Goal: Information Seeking & Learning: Learn about a topic

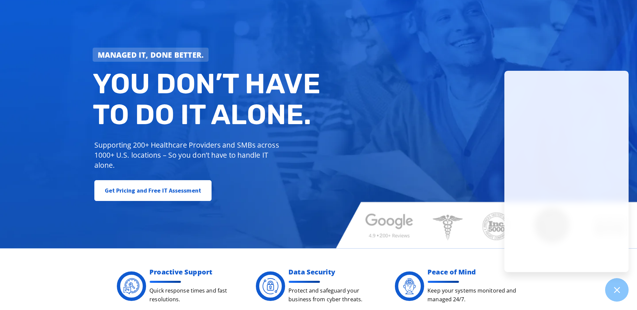
scroll to position [67, 0]
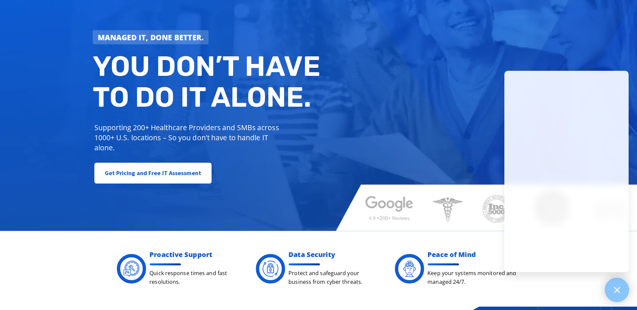
click at [615, 289] on icon at bounding box center [616, 290] width 9 height 9
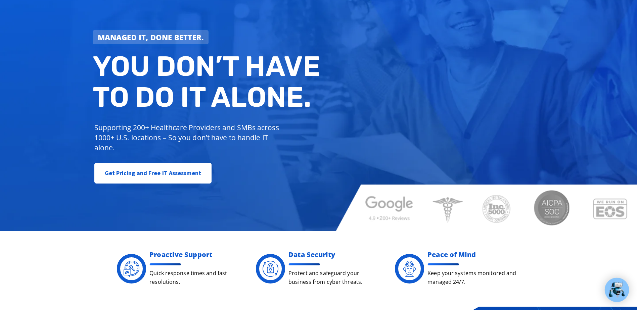
click at [616, 290] on img at bounding box center [616, 289] width 17 height 17
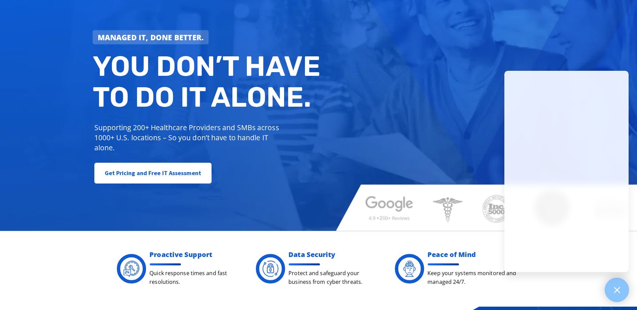
click at [622, 291] on div at bounding box center [617, 290] width 25 height 25
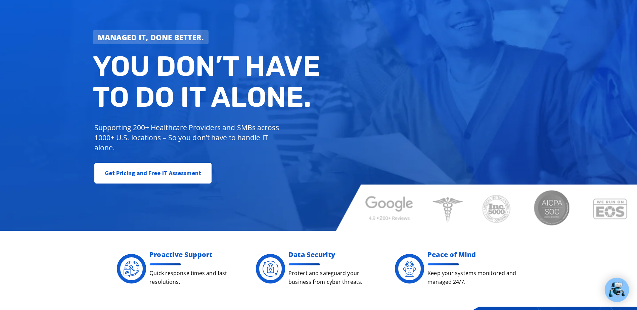
click at [618, 289] on img at bounding box center [616, 289] width 17 height 17
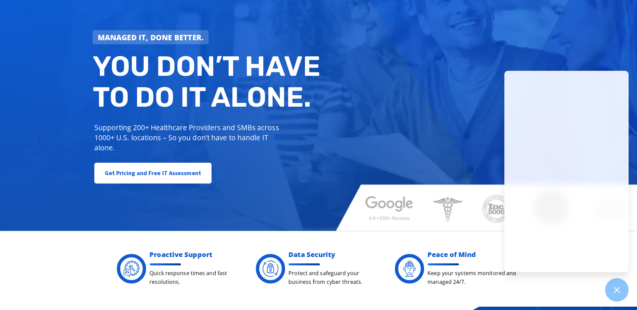
click at [420, 170] on div "Managed IT, done better. You don’t have to do IT alone. Supporting 200+ Healthc…" at bounding box center [318, 88] width 637 height 285
drag, startPoint x: 611, startPoint y: 285, endPoint x: 602, endPoint y: 292, distance: 11.7
click at [611, 284] on div at bounding box center [616, 289] width 23 height 23
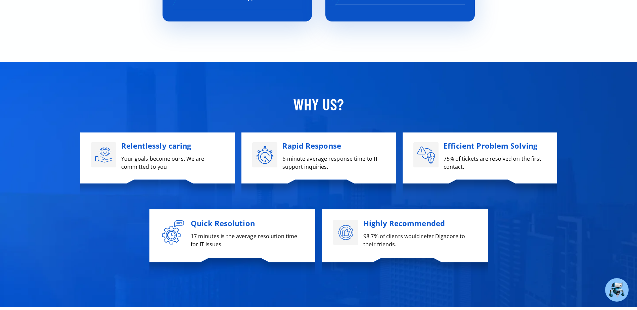
scroll to position [2484, 0]
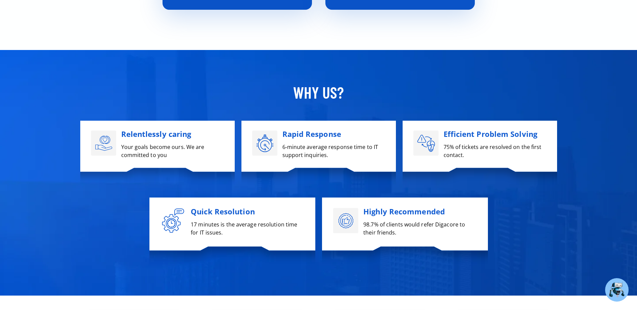
drag, startPoint x: 445, startPoint y: 133, endPoint x: 480, endPoint y: 158, distance: 42.8
click at [480, 158] on div "Efficient Problem Solving 75% of tickets are resolved on the first contact." at bounding box center [494, 144] width 103 height 31
click at [170, 165] on div "Relentlessly caring Your goals become ours. We are committed to you" at bounding box center [158, 151] width 148 height 60
drag, startPoint x: 443, startPoint y: 134, endPoint x: 463, endPoint y: 156, distance: 30.4
click at [463, 156] on div "Efficient Problem Solving 75% of tickets are resolved on the first contact." at bounding box center [494, 144] width 103 height 31
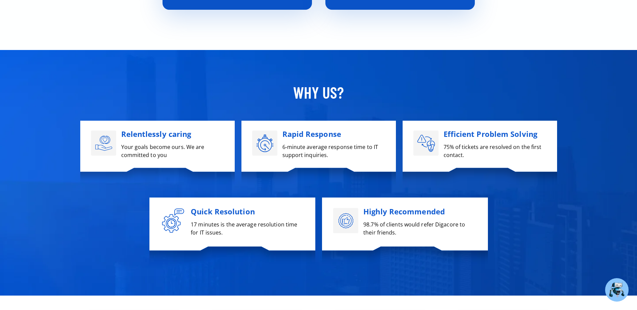
click at [462, 154] on p "75% of tickets are resolved on the first contact." at bounding box center [494, 151] width 103 height 16
drag, startPoint x: 482, startPoint y: 155, endPoint x: 431, endPoint y: 127, distance: 58.0
click at [431, 127] on div "Efficient Problem Solving 75% of tickets are resolved on the first contact." at bounding box center [480, 151] width 148 height 60
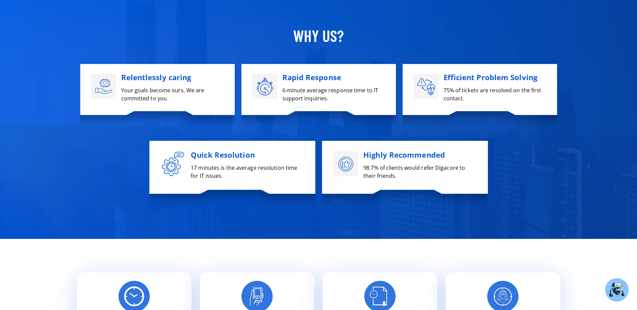
scroll to position [2551, 0]
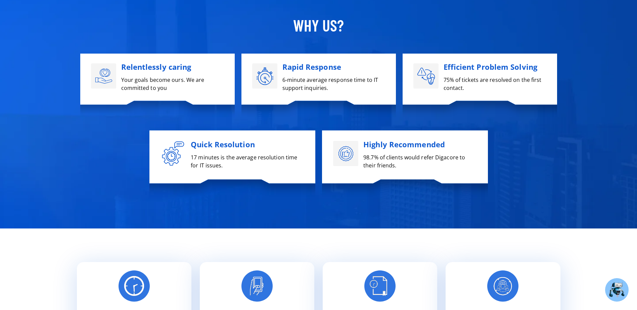
drag, startPoint x: 224, startPoint y: 166, endPoint x: 196, endPoint y: 148, distance: 33.8
click at [196, 148] on div "Quick Resolution 17 minutes is the average resolution time for IT issues." at bounding box center [247, 154] width 113 height 31
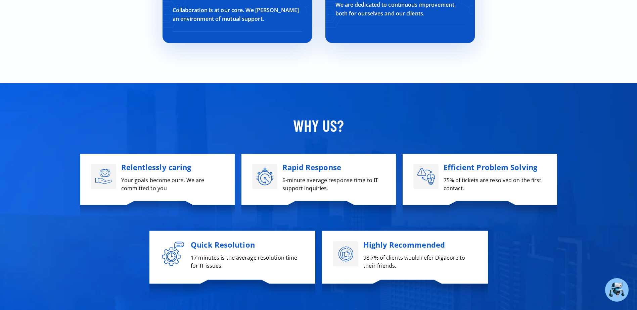
scroll to position [2451, 0]
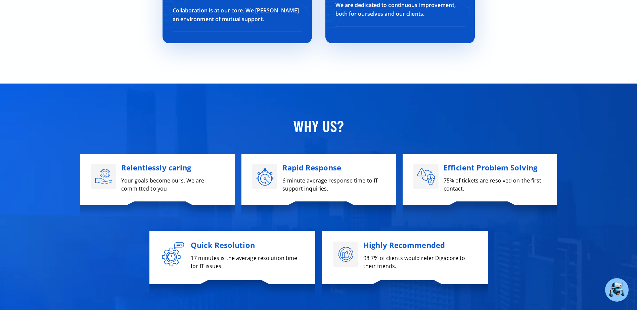
click at [386, 123] on p "Why US?" at bounding box center [318, 125] width 483 height 21
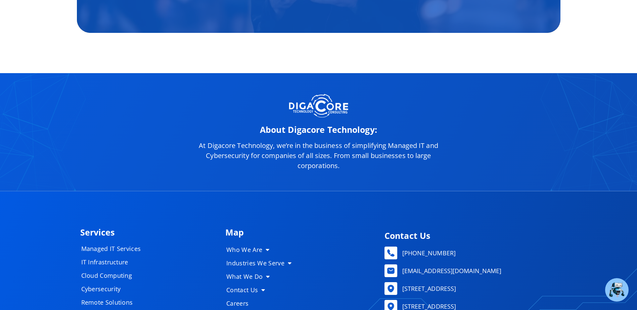
scroll to position [3323, 0]
